Goal: Task Accomplishment & Management: Manage account settings

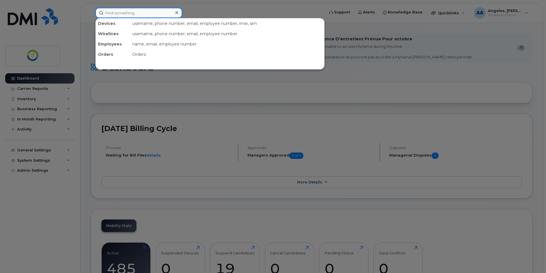
click at [124, 12] on input at bounding box center [138, 13] width 87 height 10
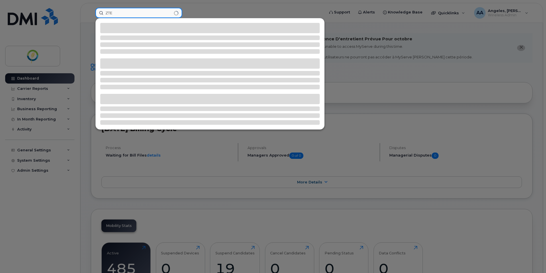
type input "ZTE"
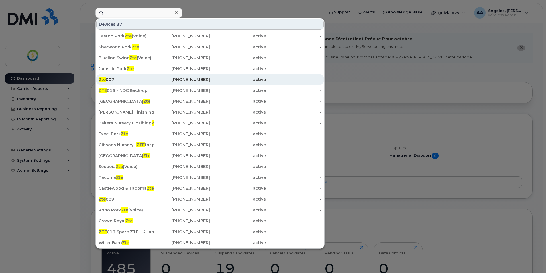
click at [131, 80] on div "Zte 007" at bounding box center [127, 80] width 56 height 6
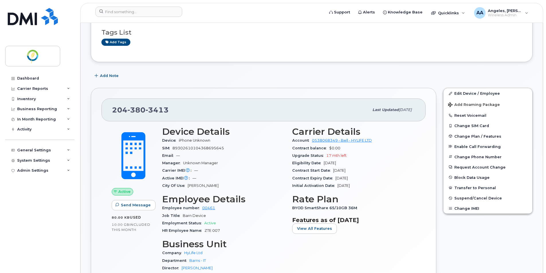
scroll to position [86, 0]
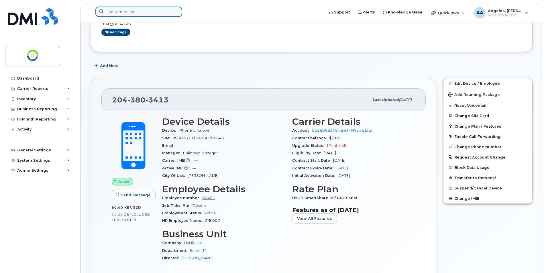
click at [144, 10] on input at bounding box center [138, 12] width 87 height 10
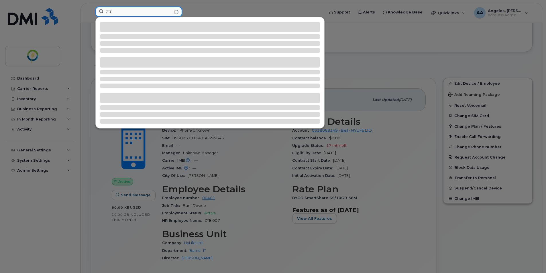
type input "ZTE"
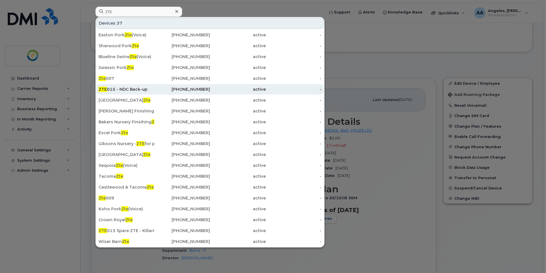
drag, startPoint x: 137, startPoint y: 89, endPoint x: 151, endPoint y: 89, distance: 14.0
click at [137, 89] on div "ZTE 015 - NDC Back-up" at bounding box center [127, 90] width 56 height 6
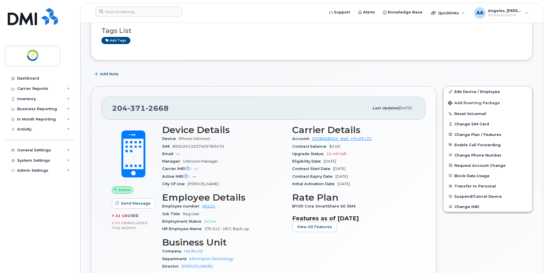
scroll to position [86, 0]
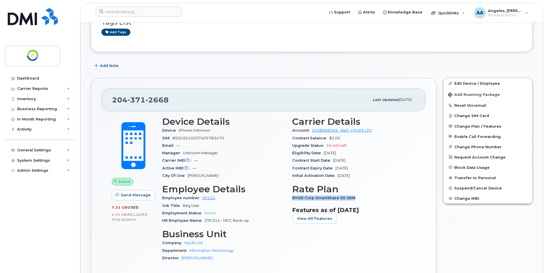
drag, startPoint x: 361, startPoint y: 198, endPoint x: 291, endPoint y: 198, distance: 70.8
click at [291, 198] on div "Carrier Details Account 0538068349 - Bell - HYLIFE LTD Contract balance $0.00 U…" at bounding box center [354, 191] width 130 height 157
copy span "BYOD Corp SmartShare 50 36M"
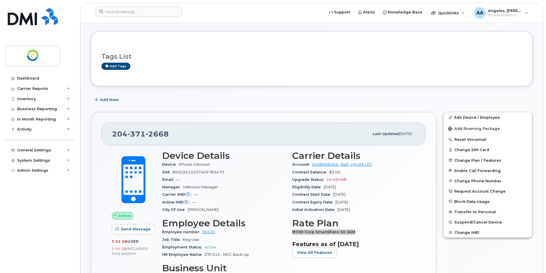
scroll to position [0, 0]
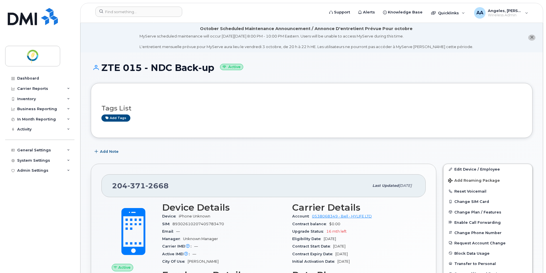
drag, startPoint x: 102, startPoint y: 67, endPoint x: 217, endPoint y: 72, distance: 115.3
click at [217, 72] on h1 "ZTE 015 - NDC Back-up Active" at bounding box center [312, 68] width 442 height 10
copy h1 "ZTE 015 - NDC Back-up"
click at [131, 10] on input at bounding box center [138, 12] width 87 height 10
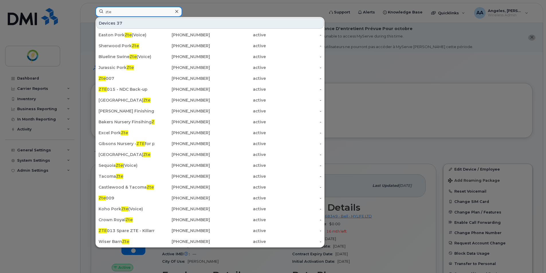
type input "ZTE"
drag, startPoint x: 133, startPoint y: 67, endPoint x: 302, endPoint y: 105, distance: 173.2
click at [133, 67] on span "Zte" at bounding box center [130, 67] width 7 height 5
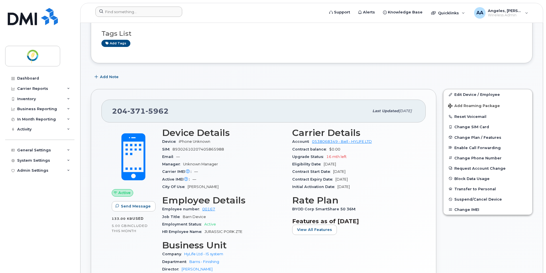
scroll to position [57, 0]
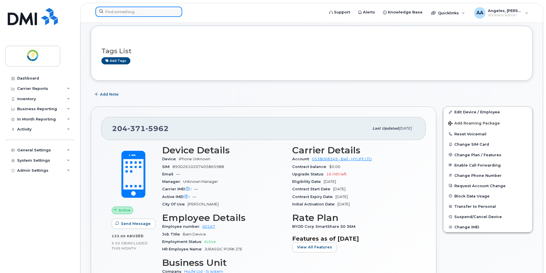
click at [121, 15] on input at bounding box center [138, 12] width 87 height 10
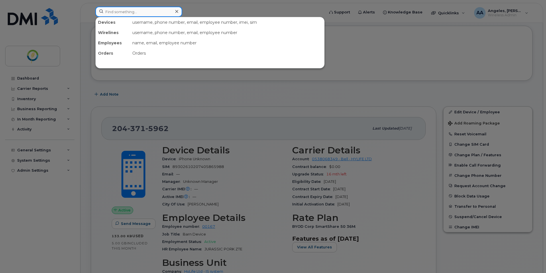
type input "ZTE"
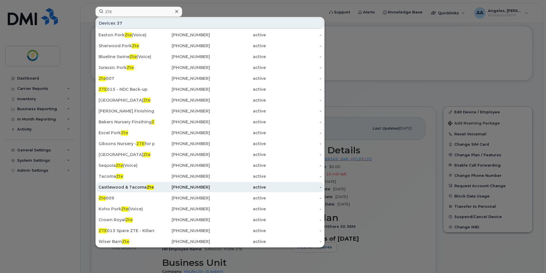
drag, startPoint x: 118, startPoint y: 196, endPoint x: 133, endPoint y: 189, distance: 15.9
click at [119, 196] on div "Zte 009" at bounding box center [127, 198] width 56 height 6
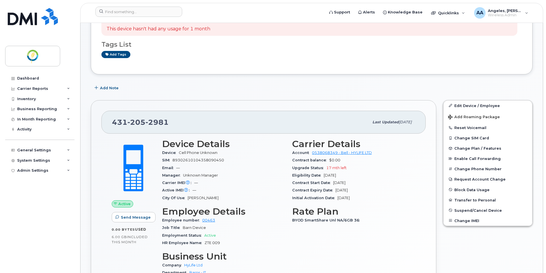
scroll to position [109, 0]
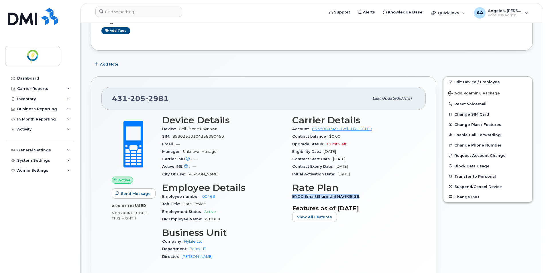
drag, startPoint x: 371, startPoint y: 197, endPoint x: 290, endPoint y: 197, distance: 80.8
click at [290, 197] on div "Carrier Details Account 0538068349 - Bell - HYLIFE LTD Contract balance $0.00 U…" at bounding box center [354, 190] width 130 height 157
copy span "BYOD SmartShare Unl NA/6GB 36"
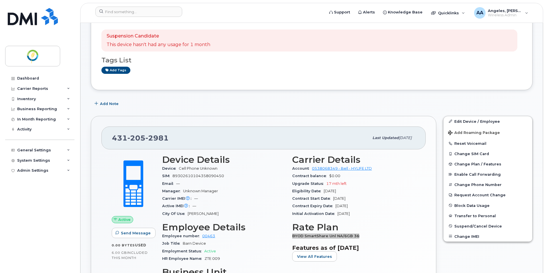
scroll to position [24, 0]
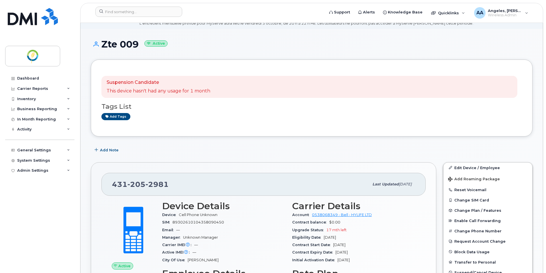
drag, startPoint x: 117, startPoint y: 44, endPoint x: 95, endPoint y: 45, distance: 22.1
click at [95, 45] on h1 "Zte 009 Active" at bounding box center [312, 44] width 442 height 10
copy h1 "Zte 009"
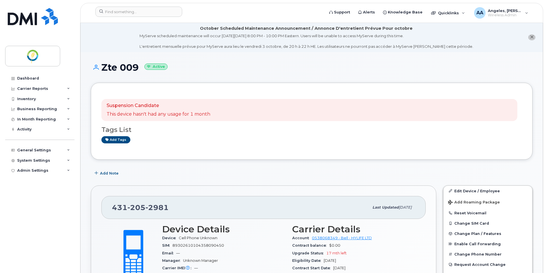
scroll to position [0, 0]
click at [124, 10] on input at bounding box center [138, 12] width 87 height 10
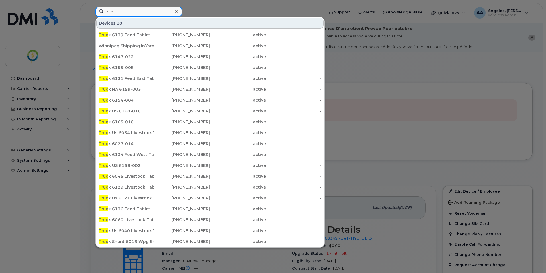
type input "Truck"
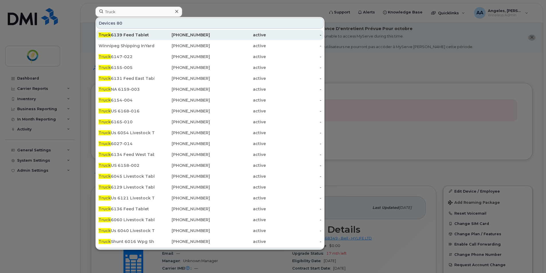
click at [142, 35] on div "Truck 6139 Feed Tablet" at bounding box center [127, 35] width 56 height 6
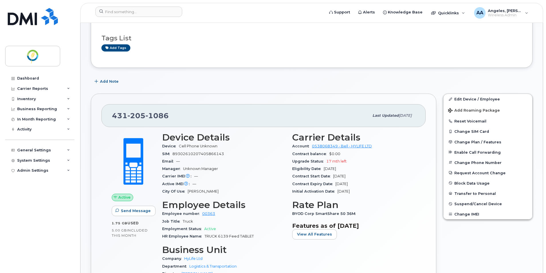
scroll to position [86, 0]
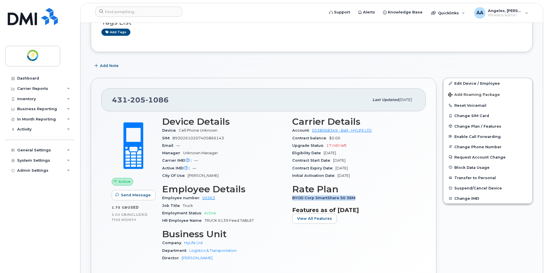
drag, startPoint x: 365, startPoint y: 199, endPoint x: 292, endPoint y: 198, distance: 72.8
click at [292, 198] on div "BYOD Corp SmartShare 50 36M" at bounding box center [353, 198] width 123 height 7
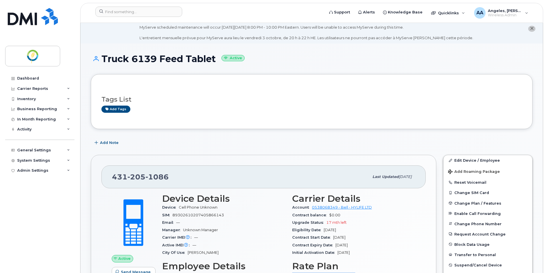
scroll to position [0, 0]
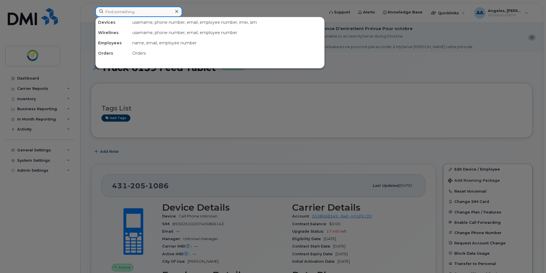
click at [127, 11] on input at bounding box center [138, 12] width 87 height 10
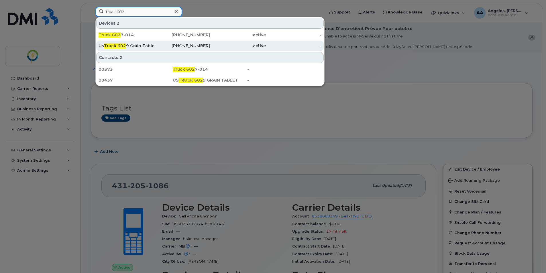
type input "Truck 602"
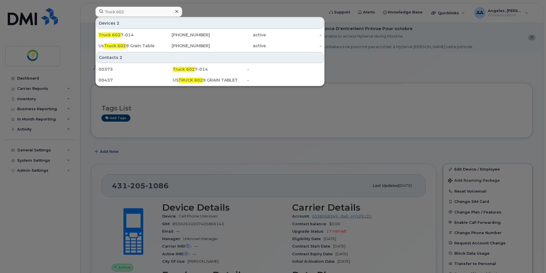
drag, startPoint x: 154, startPoint y: 46, endPoint x: 246, endPoint y: 56, distance: 93.1
click at [154, 46] on div "Us Truck 602 9 Grain Tablet" at bounding box center [127, 46] width 56 height 6
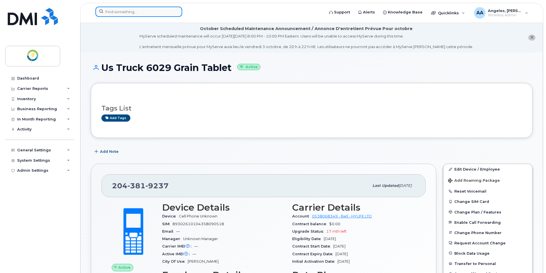
click at [111, 12] on input at bounding box center [138, 12] width 87 height 10
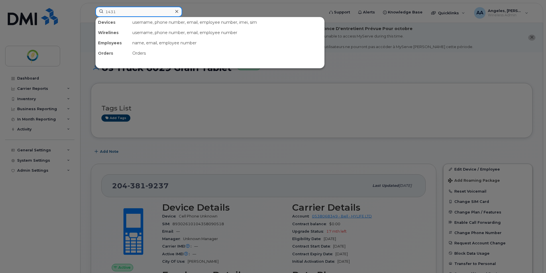
type input "1431"
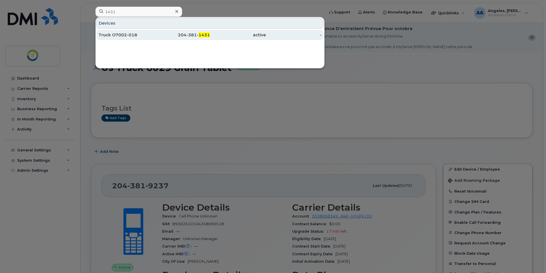
click at [144, 37] on div "Truck O7002-018" at bounding box center [127, 35] width 56 height 6
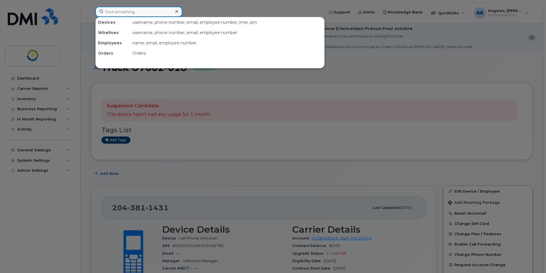
click at [121, 11] on input at bounding box center [138, 12] width 87 height 10
type input "6210"
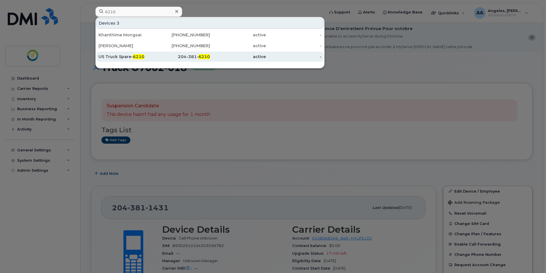
drag, startPoint x: 140, startPoint y: 59, endPoint x: 150, endPoint y: 60, distance: 10.9
click at [140, 59] on span "6210" at bounding box center [138, 56] width 11 height 5
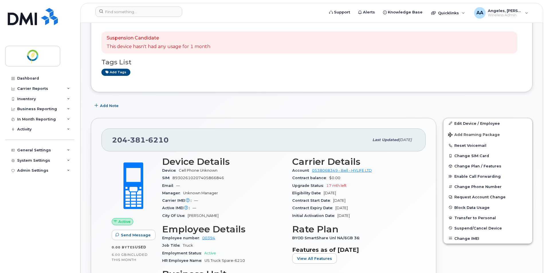
scroll to position [86, 0]
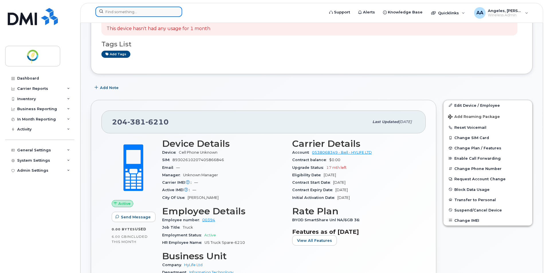
click at [123, 15] on input at bounding box center [138, 12] width 87 height 10
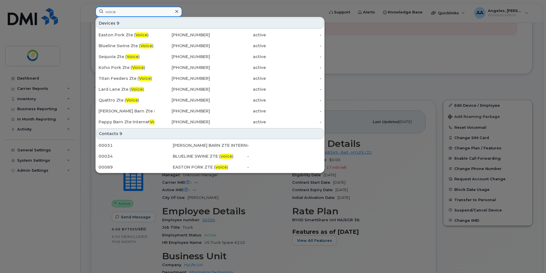
drag, startPoint x: 123, startPoint y: 8, endPoint x: 106, endPoint y: 10, distance: 17.0
click at [106, 10] on input "voice" at bounding box center [138, 12] width 87 height 10
type input "9237"
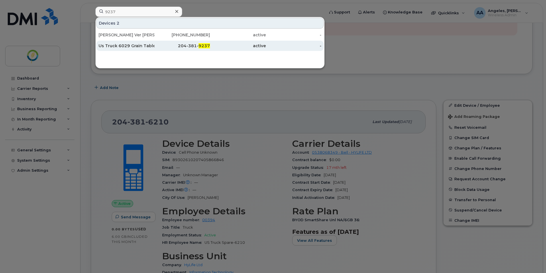
click at [141, 47] on div "Us Truck 6029 Grain Tablet" at bounding box center [127, 46] width 56 height 6
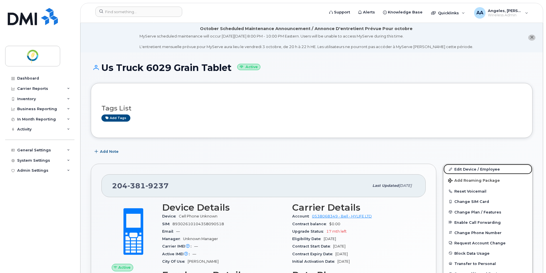
drag, startPoint x: 477, startPoint y: 171, endPoint x: 296, endPoint y: 171, distance: 181.7
click at [477, 171] on link "Edit Device / Employee" at bounding box center [488, 169] width 89 height 10
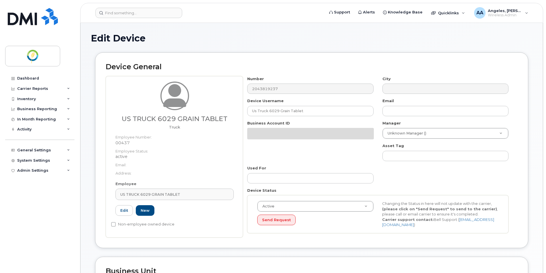
select select "29336448"
select select "29336457"
select select "29336500"
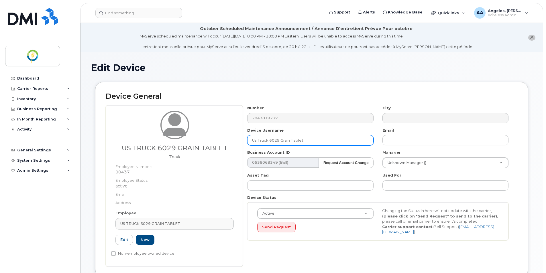
drag, startPoint x: 270, startPoint y: 142, endPoint x: 322, endPoint y: 138, distance: 52.9
click at [322, 138] on input "Us Truck 6029 Grain Tablet" at bounding box center [310, 140] width 126 height 10
drag, startPoint x: 335, startPoint y: 141, endPoint x: 242, endPoint y: 140, distance: 93.1
click at [242, 140] on div "US TRUCK 6029 GRAIN TABLET Truck Employee Number: 00437 Employee Status: active…" at bounding box center [312, 186] width 412 height 162
type input "Us Truck SIM Temporary Assign to ZTE 016"
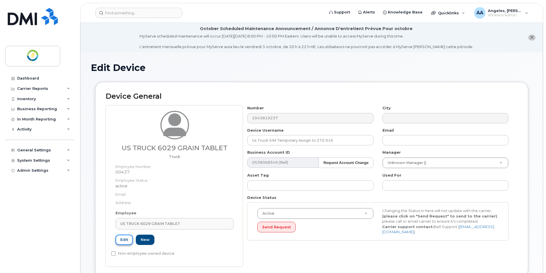
click at [123, 240] on link "Edit" at bounding box center [124, 240] width 17 height 11
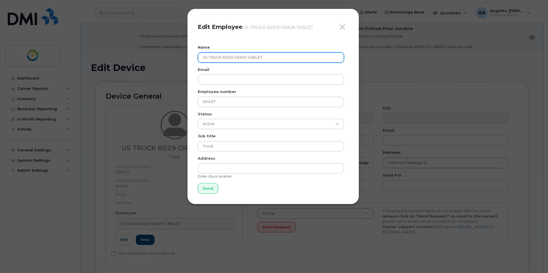
drag, startPoint x: 271, startPoint y: 56, endPoint x: 172, endPoint y: 58, distance: 99.2
click at [172, 58] on div "Close Edit Employee US TRUCK 6029 GRAIN TABLET Name US TRUCK 6029 GRAIN TABLET …" at bounding box center [274, 136] width 548 height 273
paste input "s Truck SIM Temporary Assign to ZTE 016"
type input "Us Truck SIM Temporary Assign to ZTE 016"
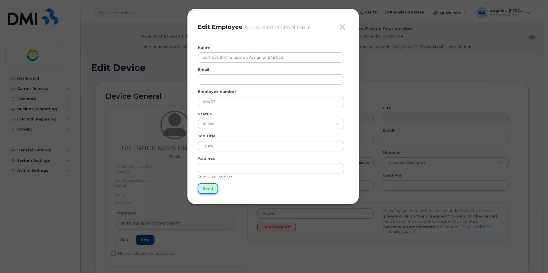
click at [209, 188] on input "Send" at bounding box center [208, 188] width 20 height 11
type input "Send"
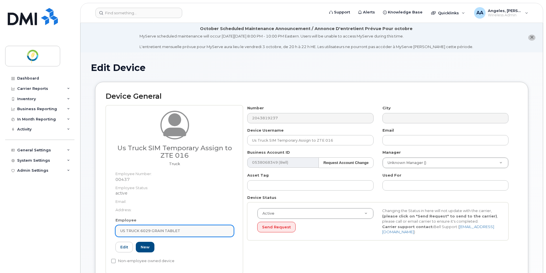
click at [149, 233] on span "US TRUCK 6029 GRAIN TABLET" at bounding box center [150, 230] width 60 height 5
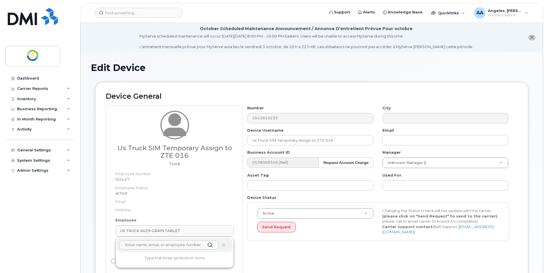
paste input "Us Truck SIM Temporary Assign to ZTE 016"
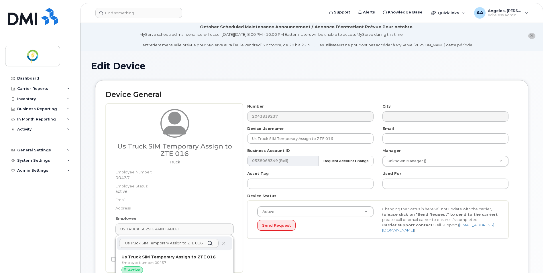
scroll to position [57, 0]
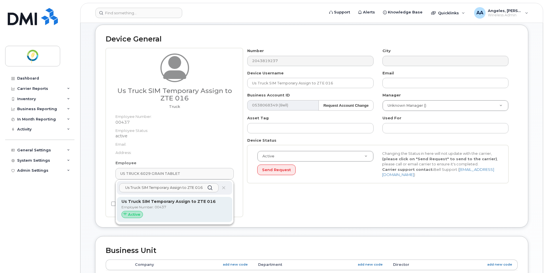
type input "Us Truck SIM Temporary Assign to ZTE 016"
click at [162, 205] on p "Employee Number: 00437" at bounding box center [175, 207] width 106 height 5
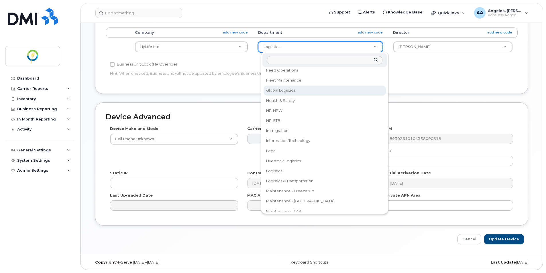
scroll to position [229, 0]
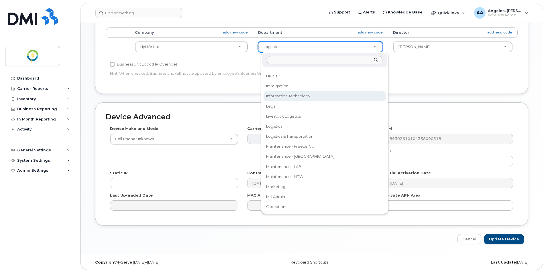
select select "33428699"
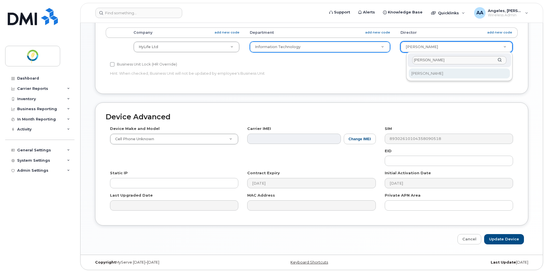
type input "owen"
select select "29507924"
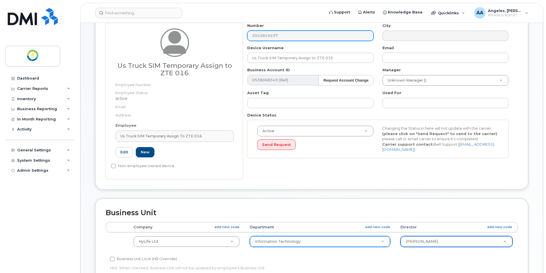
scroll to position [19, 0]
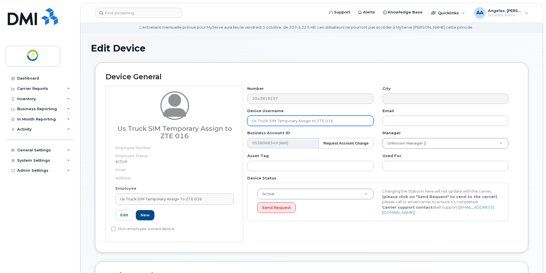
click at [299, 119] on input "Us Truck SIM Temporary Assign to ZTE 016" at bounding box center [310, 121] width 126 height 10
drag, startPoint x: 338, startPoint y: 120, endPoint x: 199, endPoint y: 126, distance: 138.5
click at [199, 126] on div "Us Truck SIM Temporary Assign to ZTE 016 Employee Number: Employee Status: acti…" at bounding box center [312, 164] width 412 height 156
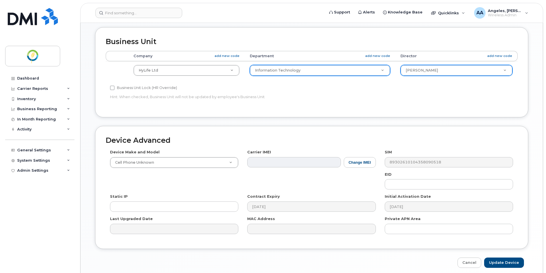
scroll to position [277, 0]
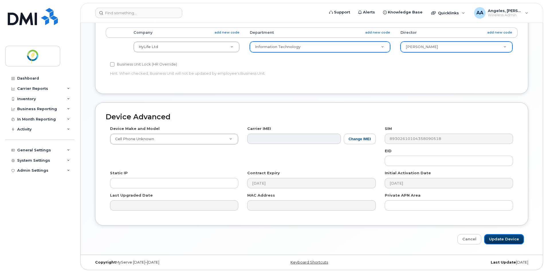
drag, startPoint x: 502, startPoint y: 242, endPoint x: 489, endPoint y: 228, distance: 19.3
click at [502, 242] on input "Update Device" at bounding box center [504, 239] width 40 height 11
type input "Saving..."
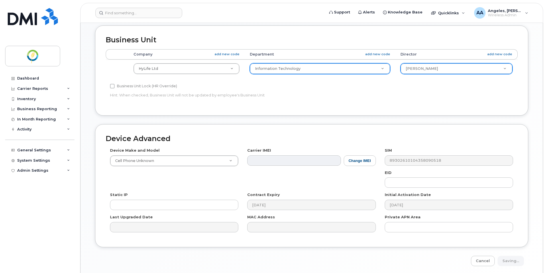
scroll to position [195, 0]
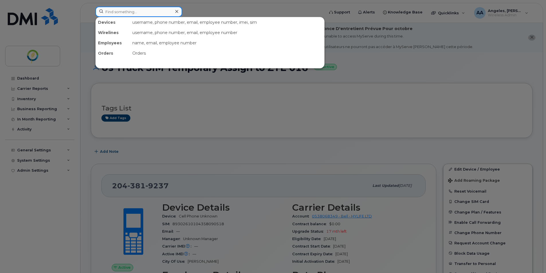
click at [118, 13] on input at bounding box center [138, 12] width 87 height 10
type input "1627"
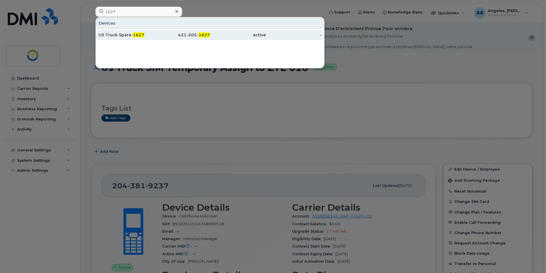
click at [150, 35] on div "US Truck Spare- 1627" at bounding box center [127, 35] width 56 height 6
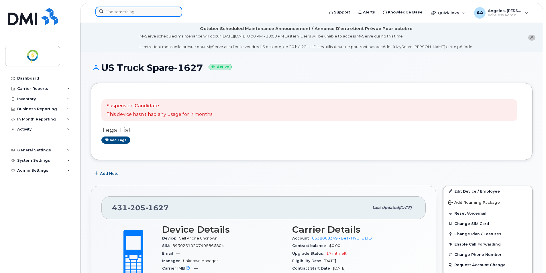
click at [111, 15] on input at bounding box center [138, 12] width 87 height 10
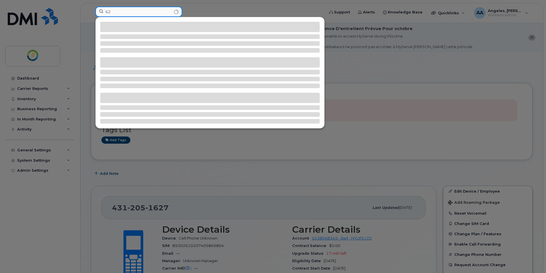
type input "6"
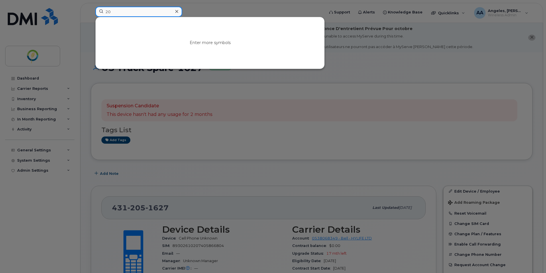
type input "2"
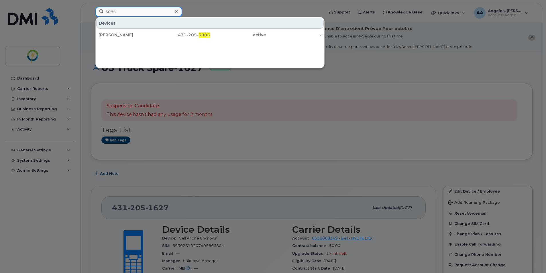
click at [109, 11] on input "3085" at bounding box center [138, 12] width 87 height 10
drag, startPoint x: 119, startPoint y: 13, endPoint x: 85, endPoint y: 11, distance: 33.8
click at [91, 11] on div "6085 Devices ZTE 010 - MAINTENANCE Kept 431-205-5318 active -" at bounding box center [208, 13] width 234 height 13
click at [170, 138] on div at bounding box center [273, 136] width 546 height 273
click at [113, 13] on input "5145" at bounding box center [138, 12] width 87 height 10
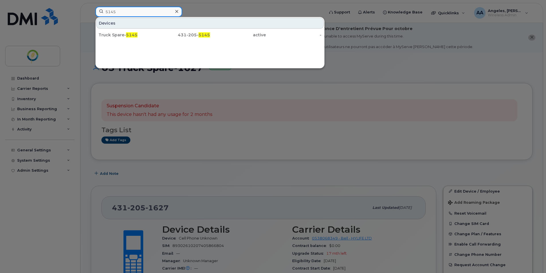
drag, startPoint x: 127, startPoint y: 11, endPoint x: 93, endPoint y: 13, distance: 34.4
click at [93, 13] on div "5145 Devices Truck Spare- 5145 431-205- 5145 active -" at bounding box center [208, 13] width 234 height 13
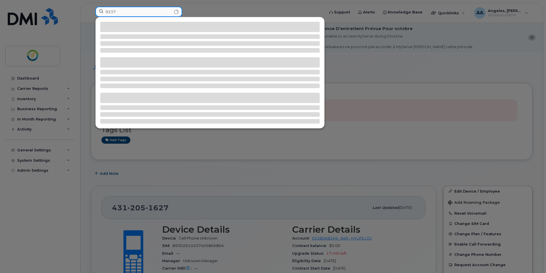
type input "9237"
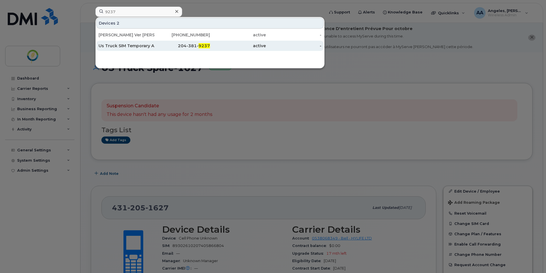
click at [223, 42] on div "active" at bounding box center [238, 46] width 56 height 10
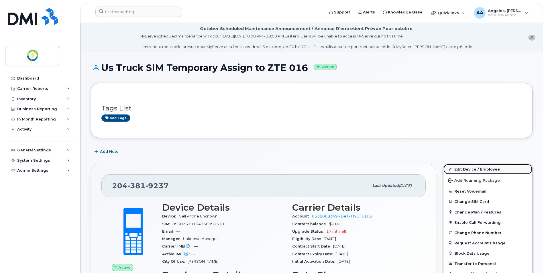
click at [479, 171] on link "Edit Device / Employee" at bounding box center [488, 169] width 89 height 10
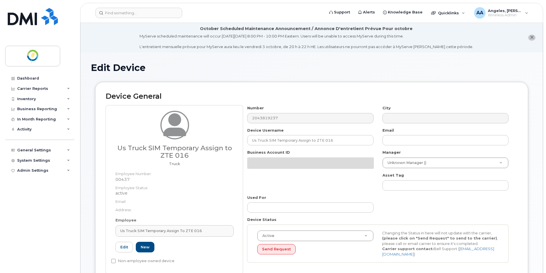
select select "29336448"
select select "33428699"
select select "29507924"
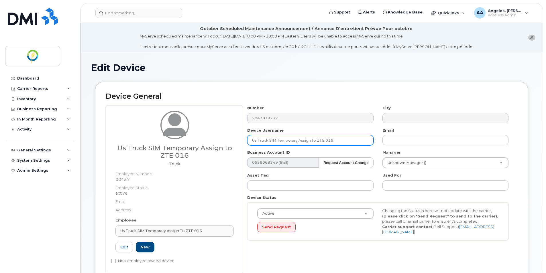
click at [257, 140] on input "Us Truck SIM Temporary Assign to ZTE 016" at bounding box center [310, 140] width 126 height 10
drag, startPoint x: 337, startPoint y: 140, endPoint x: 204, endPoint y: 138, distance: 133.0
click at [204, 138] on div "Us Truck SIM Temporary Assign to ZTE 016 Truck Employee Number: 00437 Employee …" at bounding box center [312, 189] width 412 height 169
type input "US Truck SIM Temporary Assign to ZTE 016"
click at [127, 249] on link "Edit" at bounding box center [124, 247] width 17 height 11
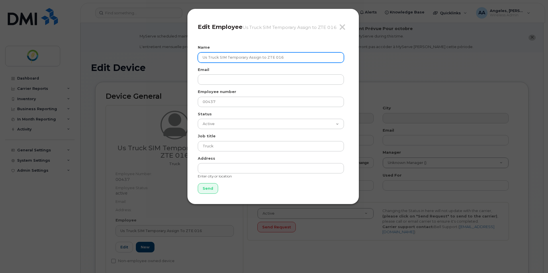
drag, startPoint x: 298, startPoint y: 57, endPoint x: 158, endPoint y: 61, distance: 139.9
click at [158, 61] on div "Close Edit Employee Us Truck SIM Temporary Assign to ZTE 016 Name Us Truck SIM …" at bounding box center [274, 136] width 548 height 273
paste input "S"
type input "US Truck SIM Temporary Assign to ZTE 016"
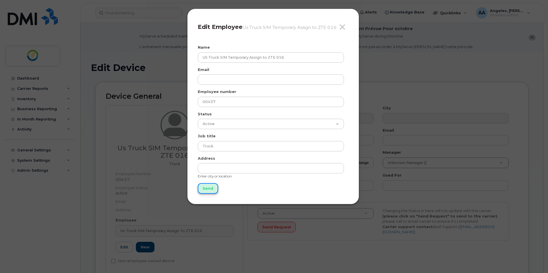
click at [210, 191] on input "Send" at bounding box center [208, 188] width 20 height 11
type input "Send"
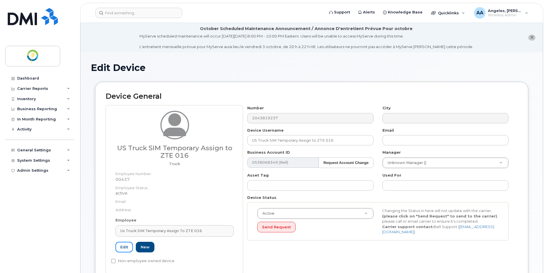
scroll to position [29, 0]
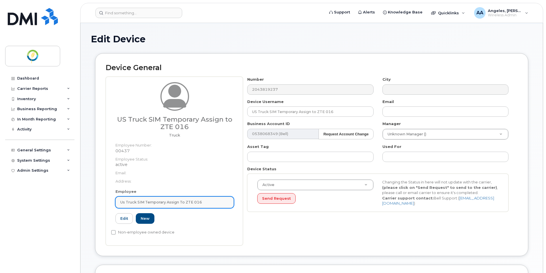
click at [152, 204] on span "Us Truck SIM Temporary Assign to ZTE 016" at bounding box center [161, 202] width 82 height 5
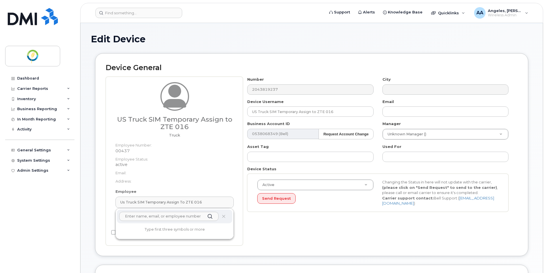
click at [152, 218] on input "text" at bounding box center [168, 216] width 99 height 9
paste input "US Truck SIM Temporary Assign to ZTE 016"
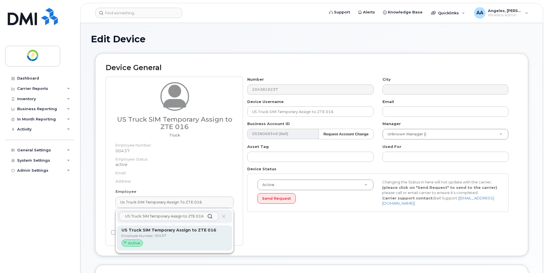
type input "US Truck SIM Temporary Assign to ZTE 016"
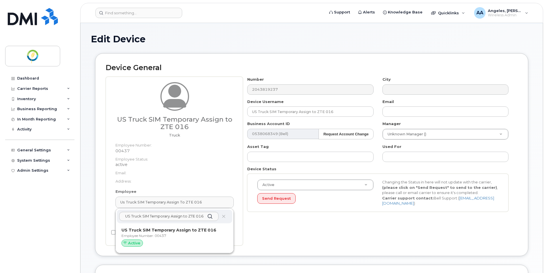
drag, startPoint x: 151, startPoint y: 232, endPoint x: 303, endPoint y: 25, distance: 257.2
click at [151, 232] on strong "US Truck SIM Temporary Assign to ZTE 016" at bounding box center [169, 230] width 95 height 5
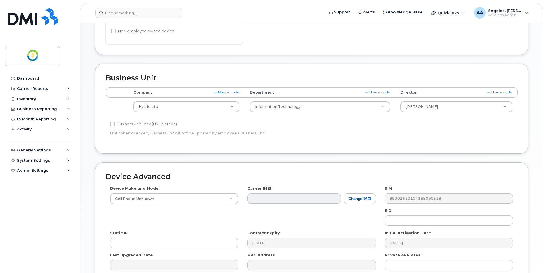
scroll to position [277, 0]
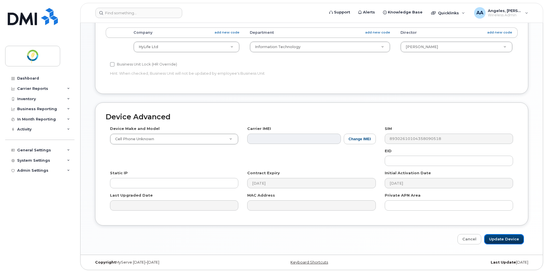
drag, startPoint x: 515, startPoint y: 239, endPoint x: 501, endPoint y: 229, distance: 17.6
click at [514, 239] on input "Update Device" at bounding box center [504, 239] width 40 height 11
type input "Saving..."
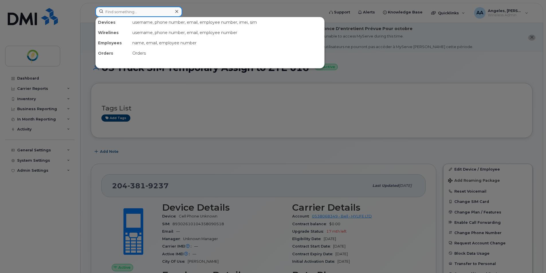
click at [121, 11] on input at bounding box center [138, 12] width 87 height 10
type input "1627"
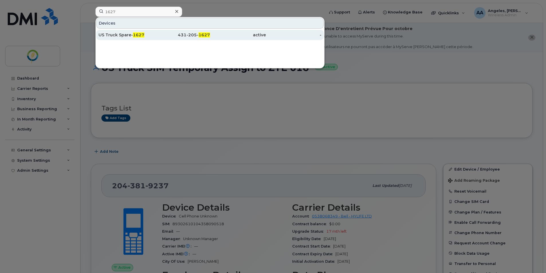
click at [137, 34] on span "1627" at bounding box center [138, 34] width 11 height 5
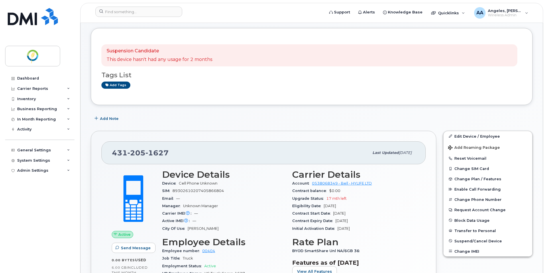
scroll to position [57, 0]
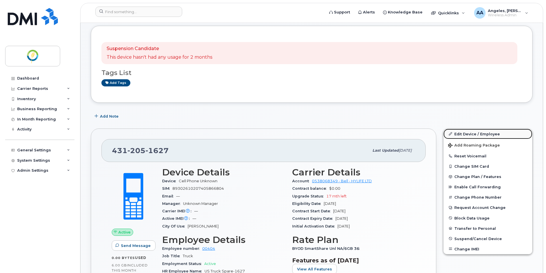
drag, startPoint x: 482, startPoint y: 132, endPoint x: 471, endPoint y: 135, distance: 11.8
click at [482, 132] on link "Edit Device / Employee" at bounding box center [488, 134] width 89 height 10
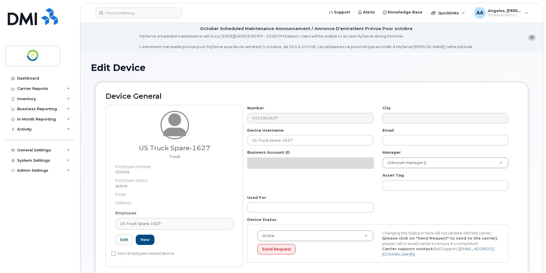
select select "29336448"
select select "29336458"
select select "29336500"
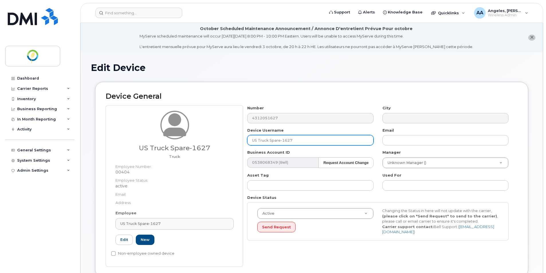
drag, startPoint x: 303, startPoint y: 140, endPoint x: 208, endPoint y: 144, distance: 94.9
click at [208, 144] on div "US Truck Spare-1627 Truck Employee Number: 00404 Employee Status: active Email:…" at bounding box center [312, 186] width 412 height 162
paste input "IM Temporary Assign to ZTE 016"
drag, startPoint x: 339, startPoint y: 142, endPoint x: 236, endPoint y: 142, distance: 102.6
click at [236, 142] on div "US Truck Spare-1627 Truck Employee Number: 00404 Employee Status: active Email:…" at bounding box center [312, 186] width 412 height 162
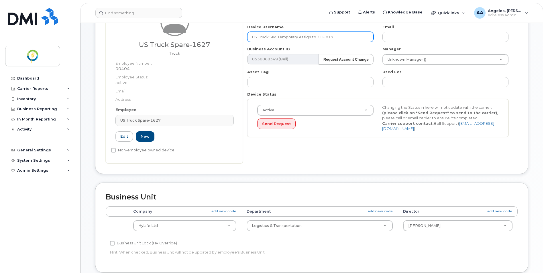
scroll to position [115, 0]
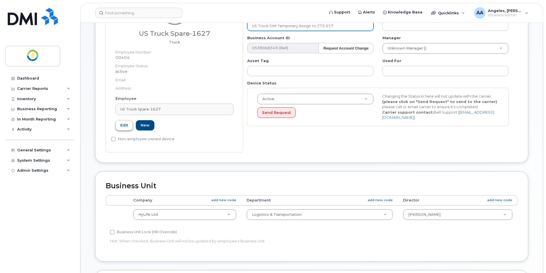
type input "US Truck SIM Temporary Assign to ZTE 017"
click at [126, 123] on link "Edit" at bounding box center [124, 125] width 17 height 11
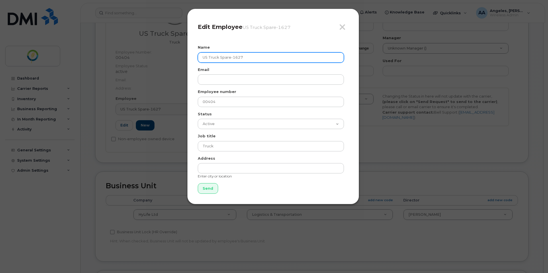
drag, startPoint x: 254, startPoint y: 56, endPoint x: 184, endPoint y: 55, distance: 69.4
click at [184, 55] on div "Close Edit Employee US Truck Spare-1627 Name US Truck Spare-1627 Email Employee…" at bounding box center [274, 136] width 548 height 273
paste input "IM Temporary Assign to ZTE 01"
type input "US Truck SIM Temporary Assign to ZTE 017"
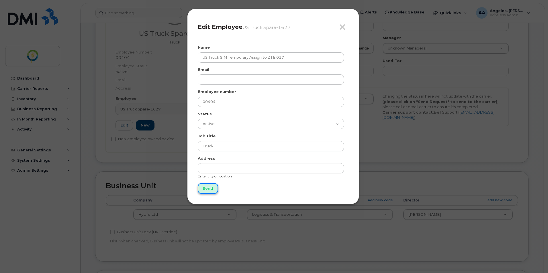
click at [209, 189] on input "Send" at bounding box center [208, 188] width 20 height 11
type input "Send"
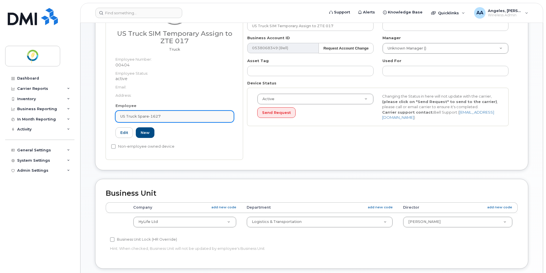
click at [155, 117] on span "US Truck Spare-1627" at bounding box center [140, 116] width 40 height 5
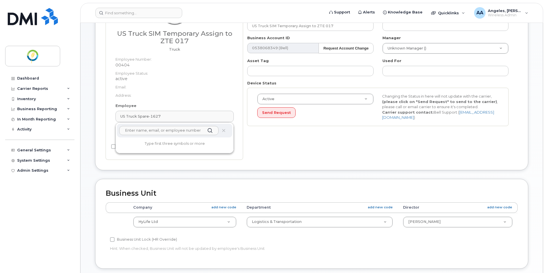
paste input "US Truck SIM Temporary Assign to ZTE 017"
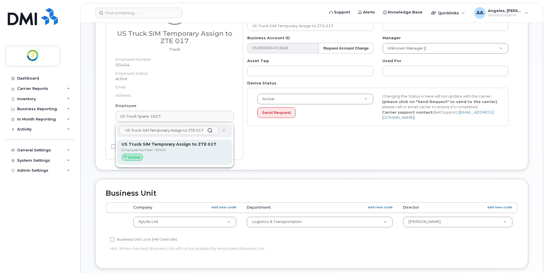
type input "US Truck SIM Temporary Assign to ZTE 017"
click at [135, 157] on span "Active" at bounding box center [134, 157] width 12 height 5
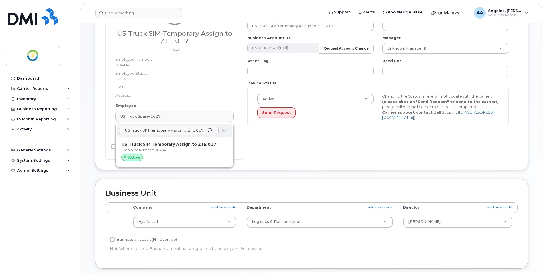
drag, startPoint x: 156, startPoint y: 151, endPoint x: 303, endPoint y: 23, distance: 194.8
click at [156, 151] on p "Employee Number: 00404" at bounding box center [175, 150] width 106 height 5
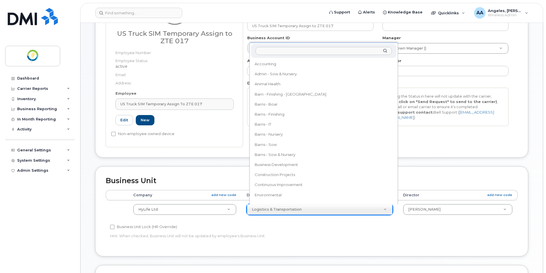
scroll to position [156, 0]
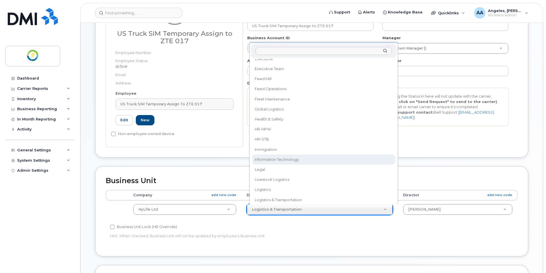
select select "33428699"
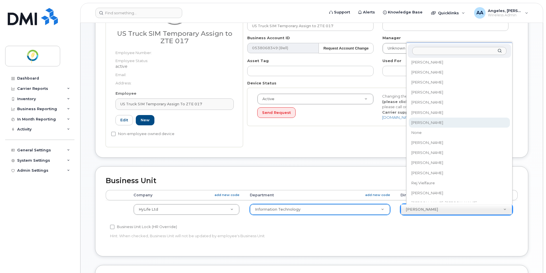
scroll to position [315, 0]
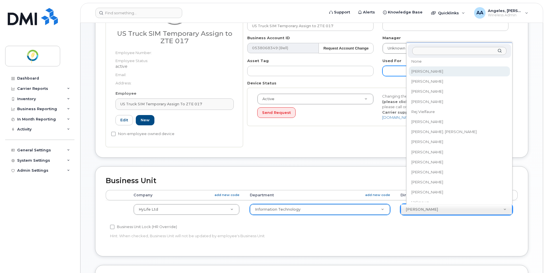
drag, startPoint x: 434, startPoint y: 73, endPoint x: 441, endPoint y: 76, distance: 7.7
select select "29507924"
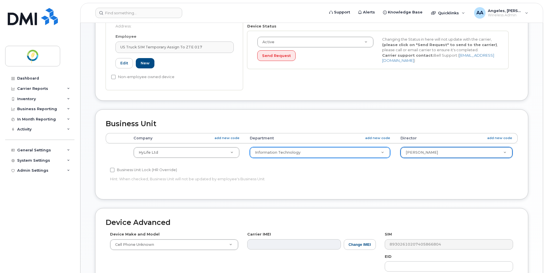
scroll to position [258, 0]
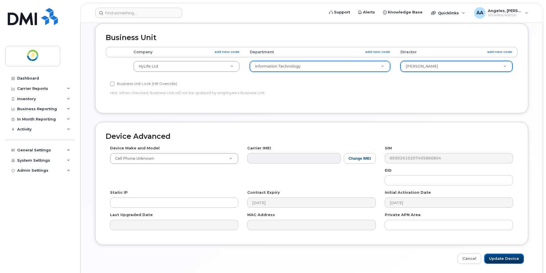
click at [510, 258] on input "Update Device" at bounding box center [504, 259] width 40 height 11
type input "Saving..."
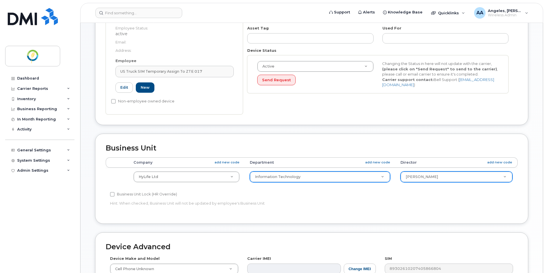
scroll to position [143, 0]
